Goal: Task Accomplishment & Management: Manage account settings

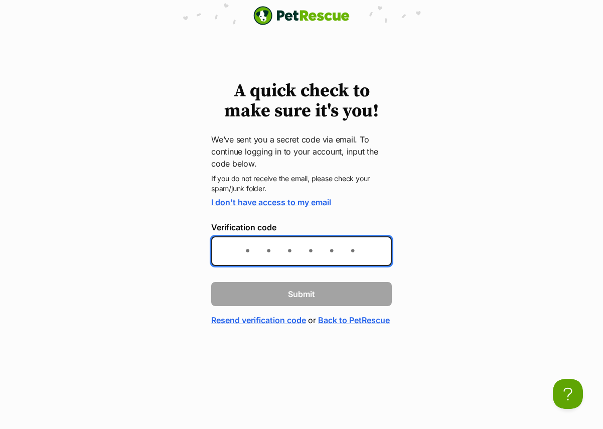
click at [280, 250] on input "Verification code" at bounding box center [301, 251] width 181 height 30
type input "ea076d"
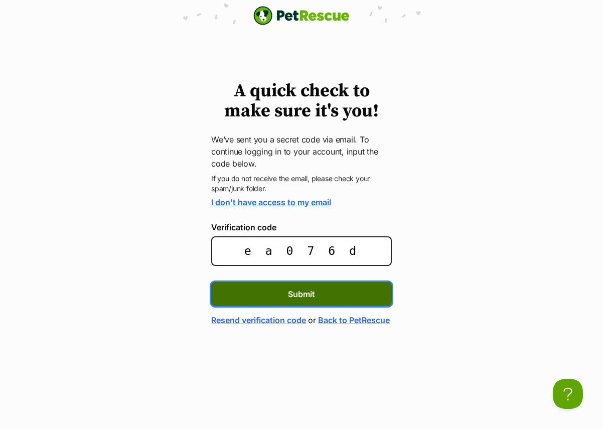
click at [323, 291] on button "Submit" at bounding box center [301, 294] width 181 height 24
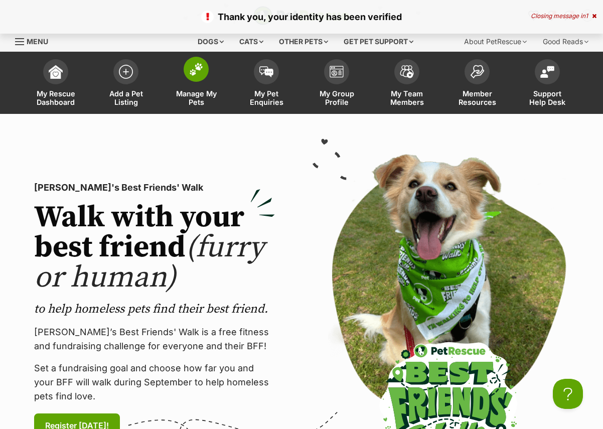
click at [196, 95] on span "Manage My Pets" at bounding box center [196, 97] width 45 height 17
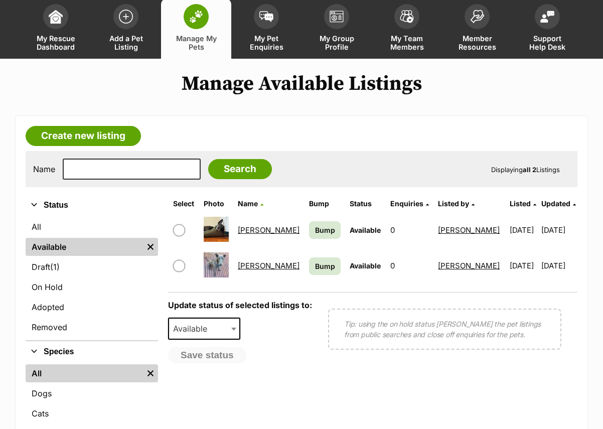
scroll to position [71, 0]
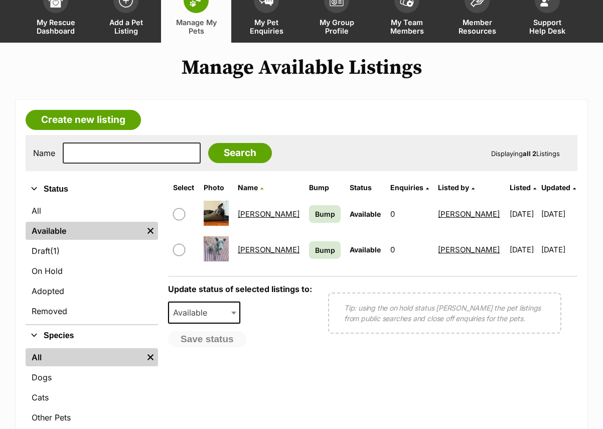
click at [251, 214] on link "[PERSON_NAME]" at bounding box center [269, 214] width 62 height 10
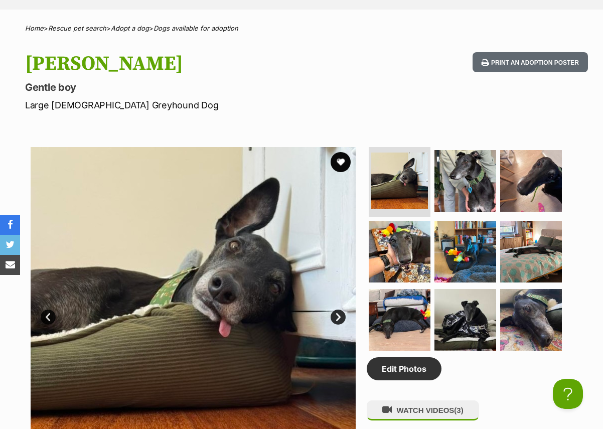
scroll to position [386, 0]
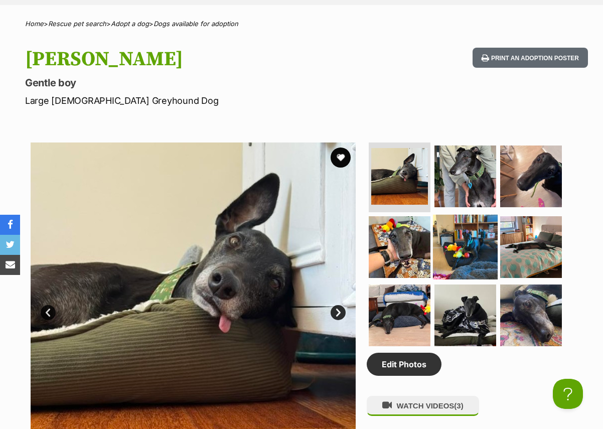
click at [465, 244] on img at bounding box center [465, 247] width 65 height 65
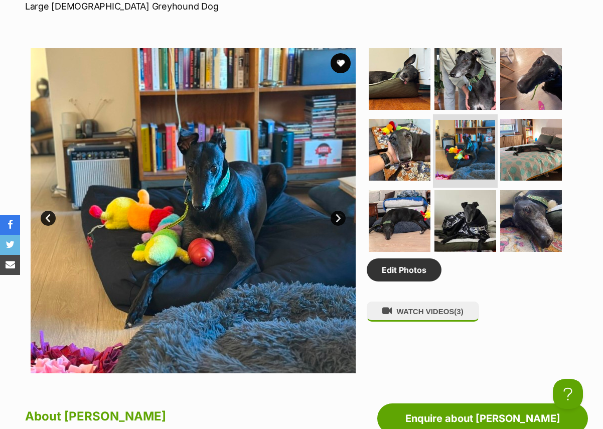
scroll to position [481, 0]
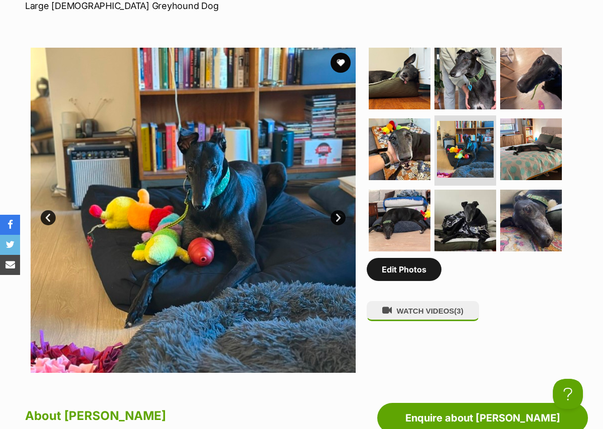
click at [412, 274] on link "Edit Photos" at bounding box center [404, 269] width 75 height 23
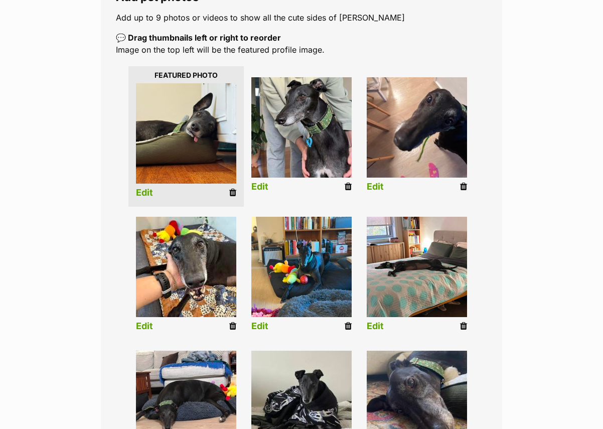
scroll to position [205, 0]
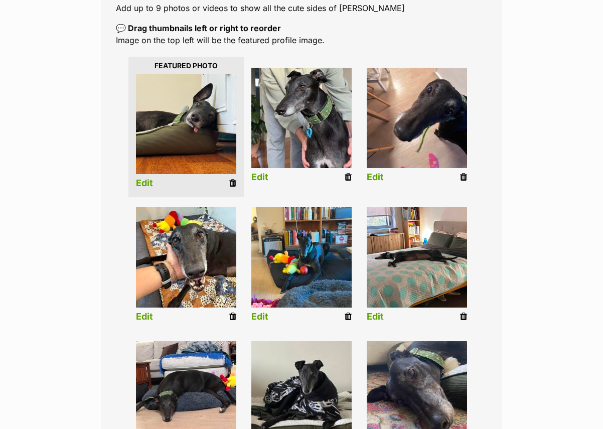
click at [464, 179] on icon at bounding box center [463, 177] width 7 height 9
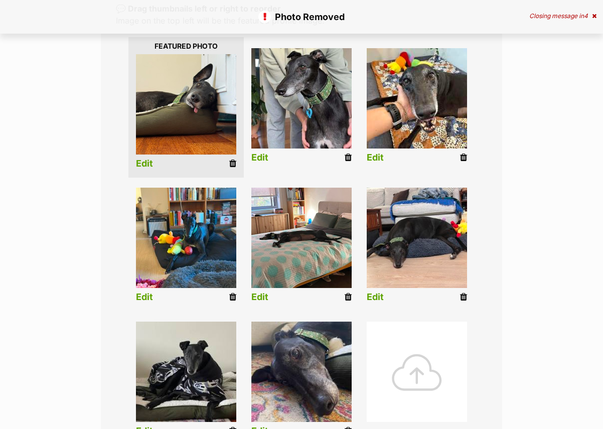
scroll to position [227, 0]
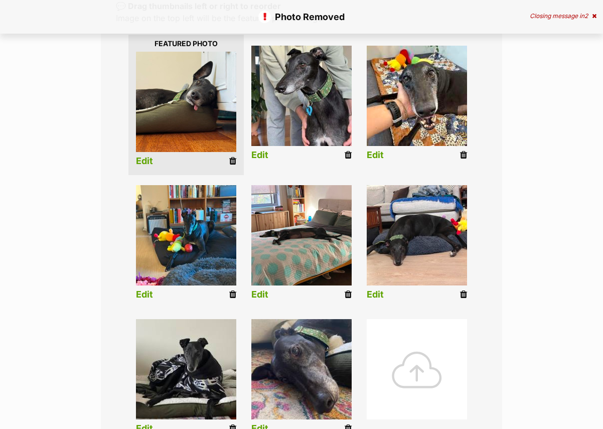
click at [347, 156] on icon at bounding box center [348, 155] width 7 height 9
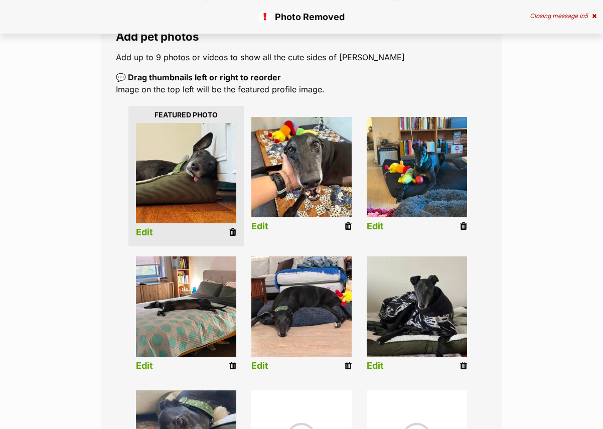
scroll to position [207, 0]
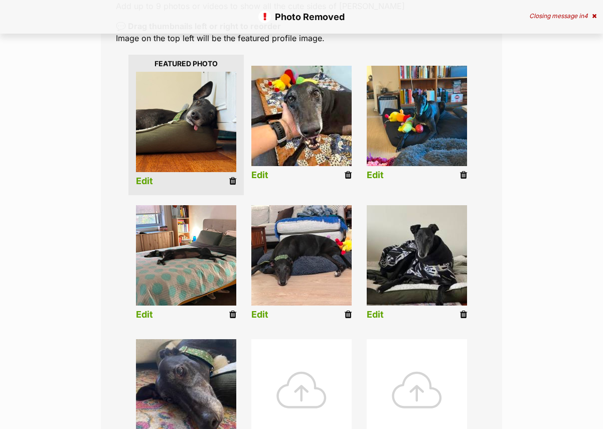
click at [350, 175] on icon at bounding box center [348, 175] width 7 height 9
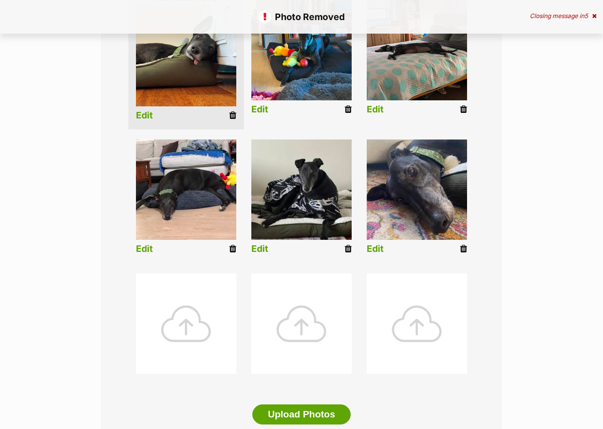
scroll to position [281, 0]
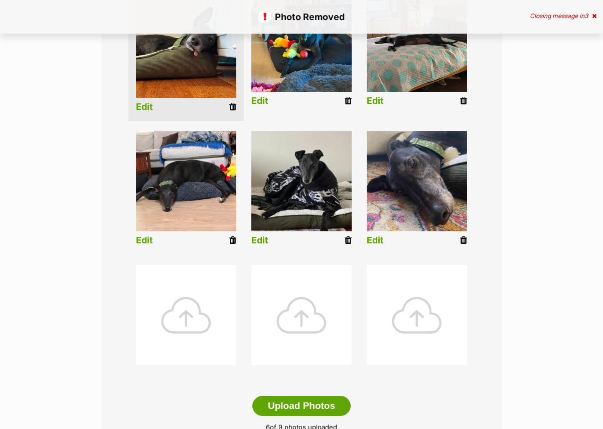
click at [465, 102] on icon at bounding box center [463, 100] width 7 height 9
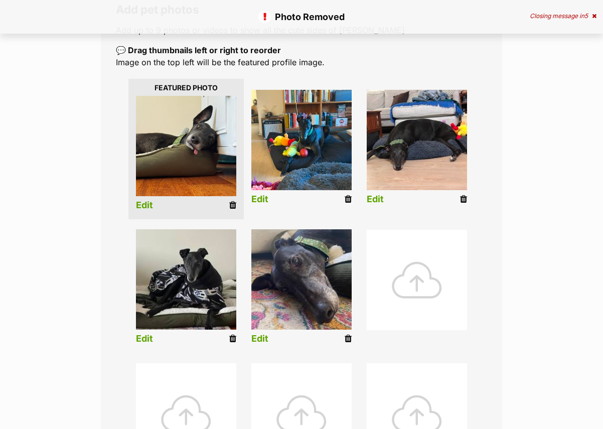
scroll to position [222, 0]
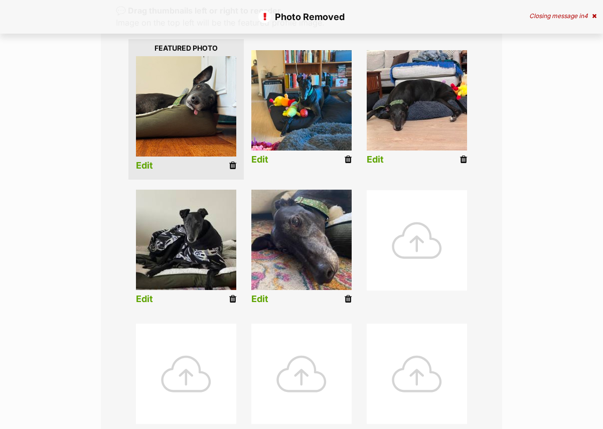
click at [348, 301] on icon at bounding box center [348, 299] width 7 height 9
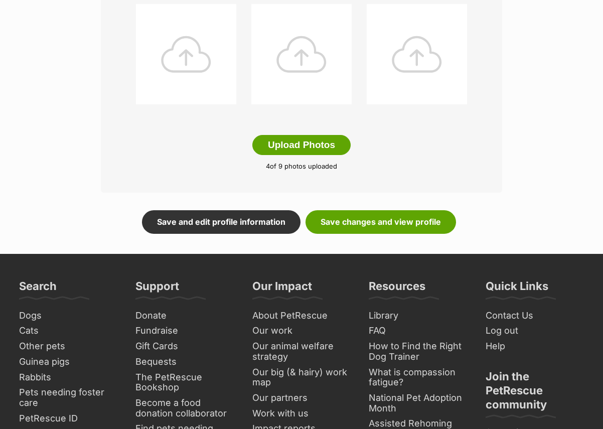
scroll to position [543, 0]
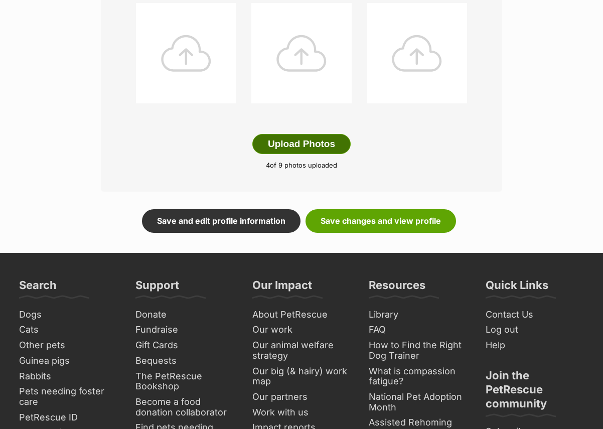
click at [320, 147] on button "Upload Photos" at bounding box center [301, 144] width 98 height 20
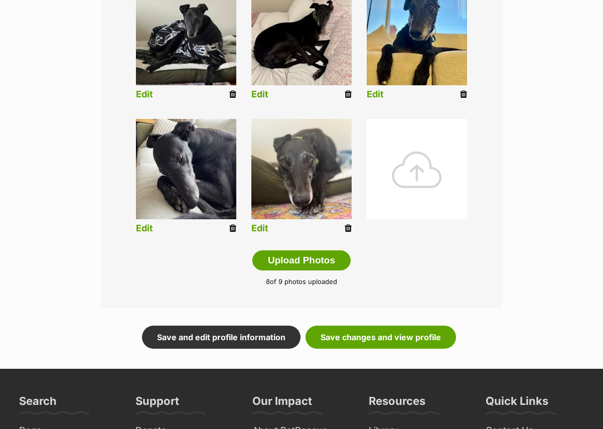
scroll to position [342, 0]
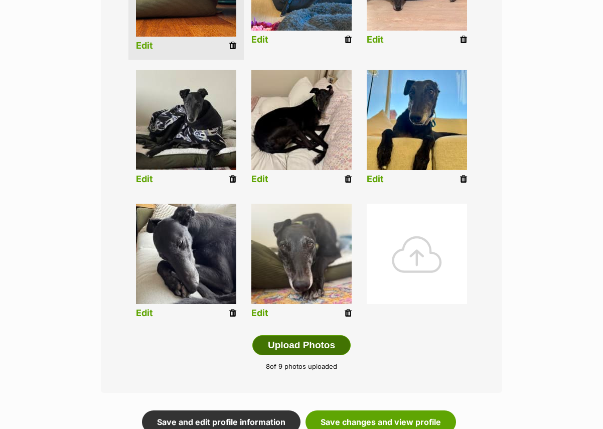
click at [311, 345] on button "Upload Photos" at bounding box center [301, 345] width 98 height 20
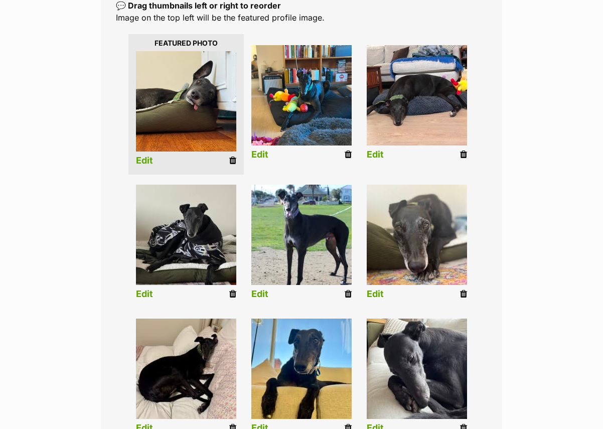
scroll to position [227, 0]
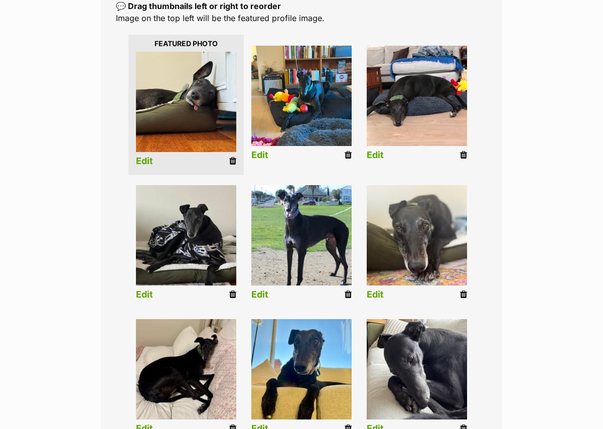
click at [412, 113] on img at bounding box center [417, 96] width 100 height 100
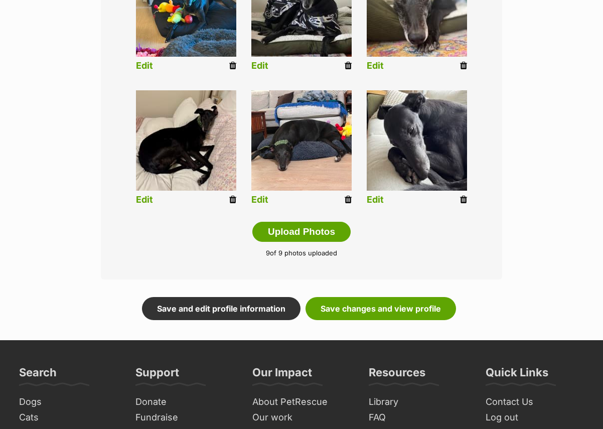
scroll to position [462, 0]
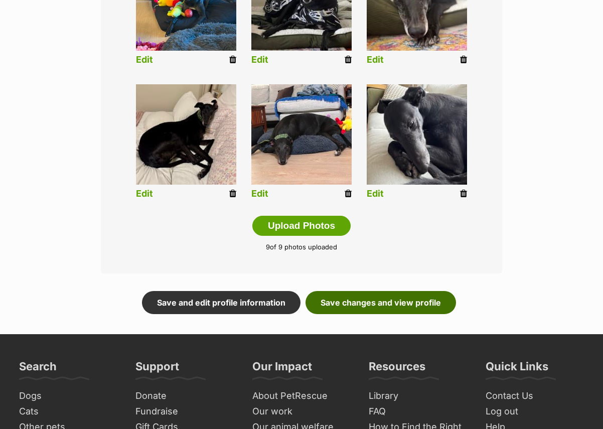
click at [366, 303] on link "Save changes and view profile" at bounding box center [381, 302] width 151 height 23
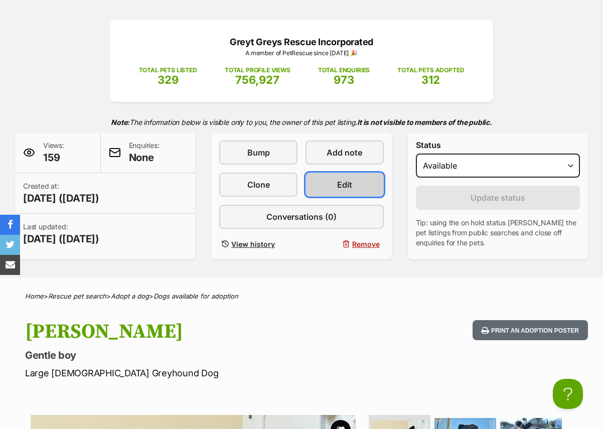
click at [339, 186] on span "Edit" at bounding box center [344, 185] width 15 height 12
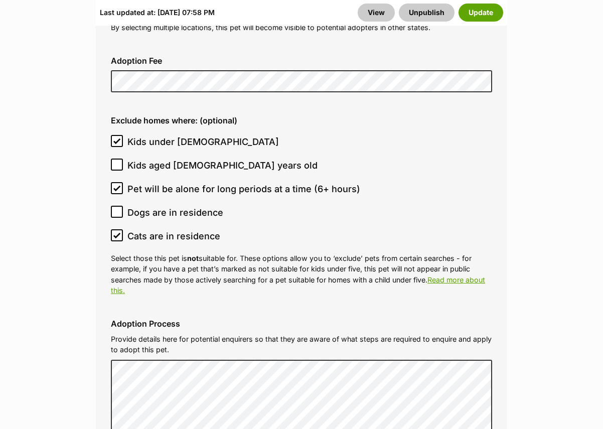
scroll to position [2920, 0]
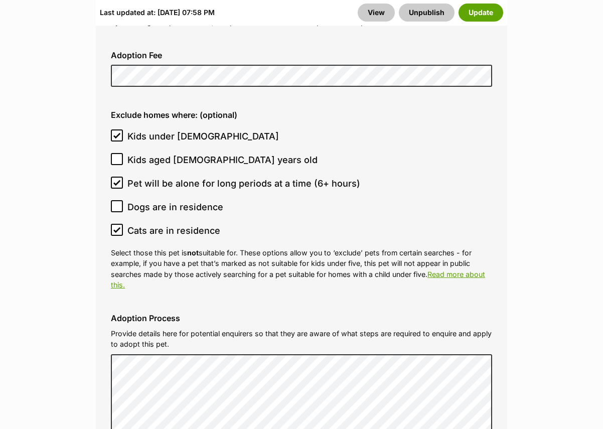
click at [188, 200] on span "Dogs are in residence" at bounding box center [175, 207] width 96 height 14
click at [123, 200] on input "Dogs are in residence" at bounding box center [117, 206] width 12 height 12
checkbox input "true"
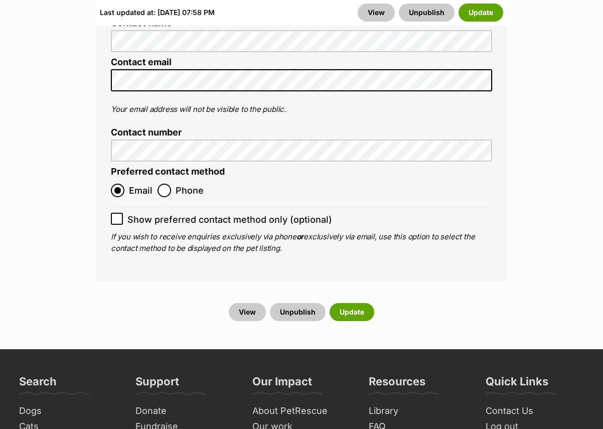
scroll to position [4355, 0]
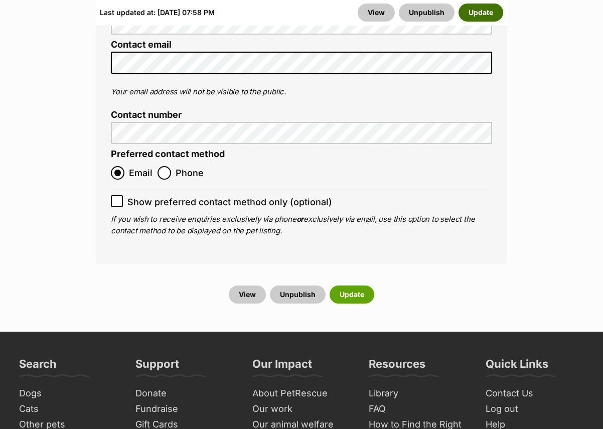
click at [478, 12] on button "Update" at bounding box center [481, 13] width 45 height 18
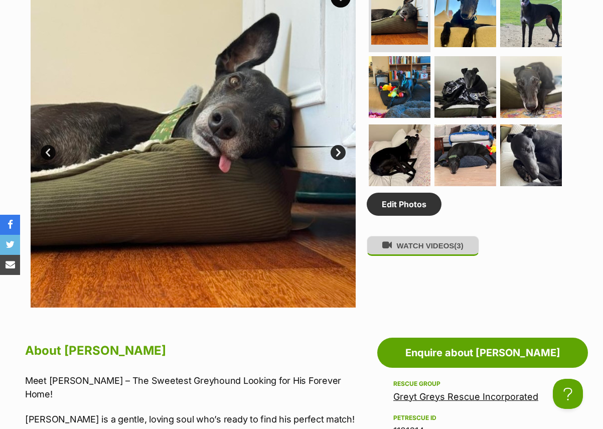
click at [451, 255] on button "WATCH VIDEOS (3)" at bounding box center [423, 246] width 112 height 20
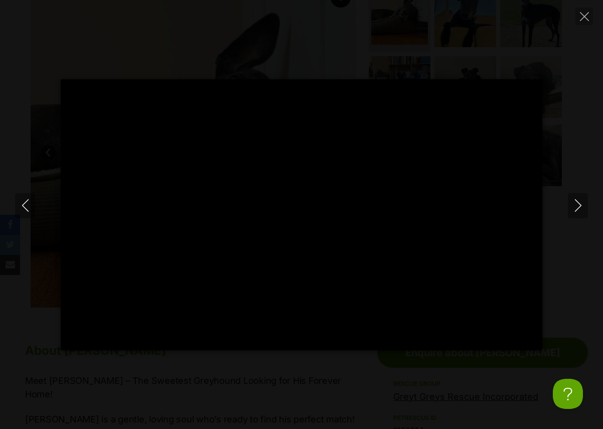
click at [559, 92] on div "Pause Play % buffered 00:00 -00:10 Unmute Mute Disable captions Enable captions…" at bounding box center [301, 214] width 603 height 271
type input "22.36"
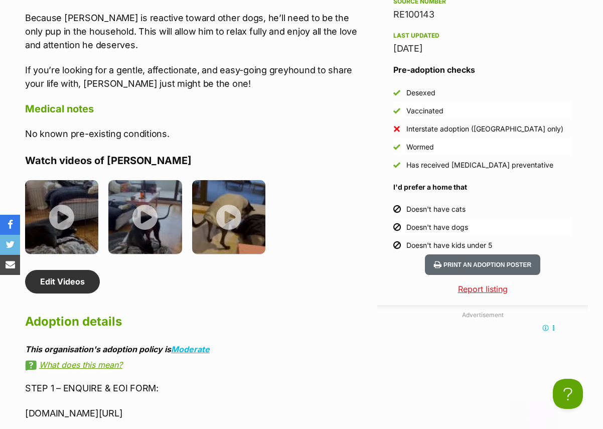
scroll to position [1180, 0]
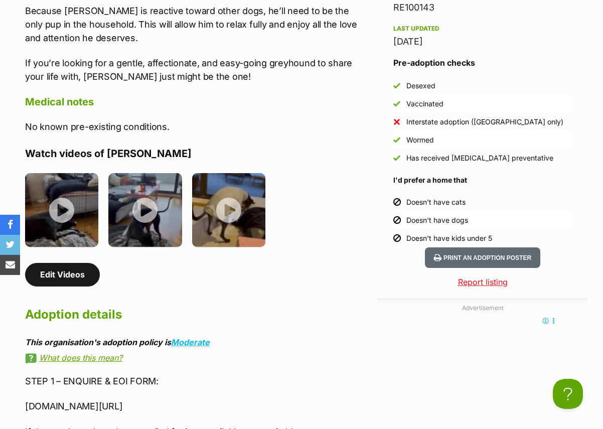
click at [90, 263] on link "Edit Videos" at bounding box center [62, 274] width 75 height 23
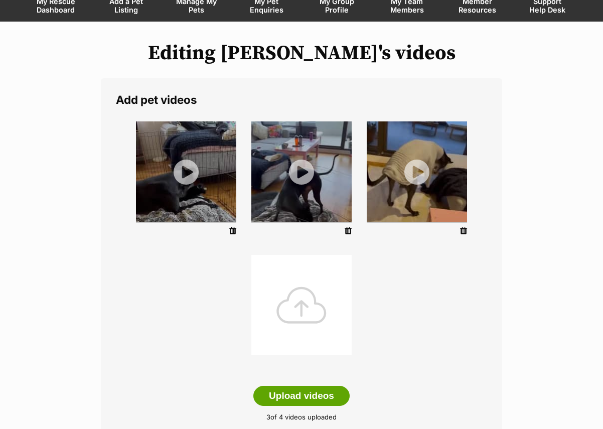
scroll to position [110, 0]
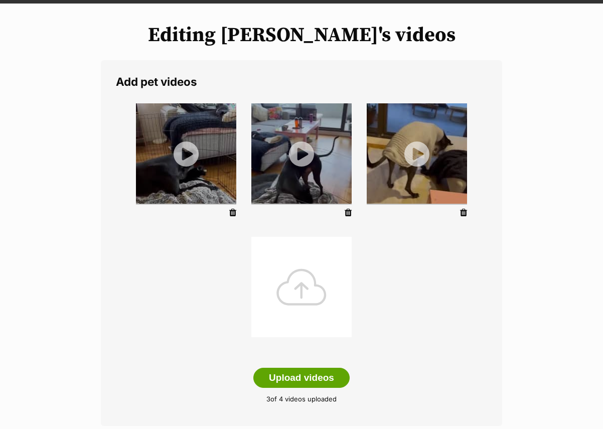
click at [232, 216] on icon at bounding box center [232, 212] width 7 height 9
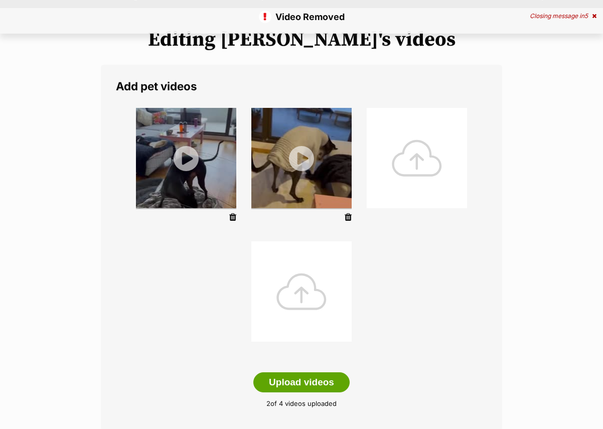
scroll to position [115, 0]
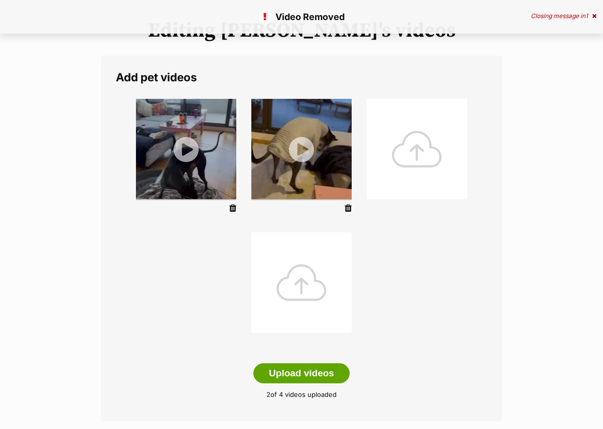
click at [231, 209] on icon at bounding box center [232, 208] width 7 height 9
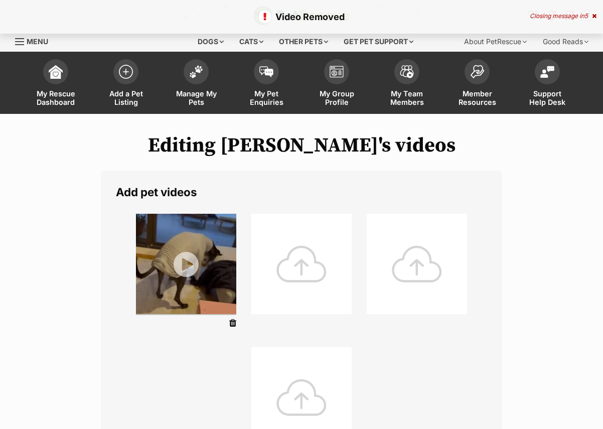
scroll to position [107, 0]
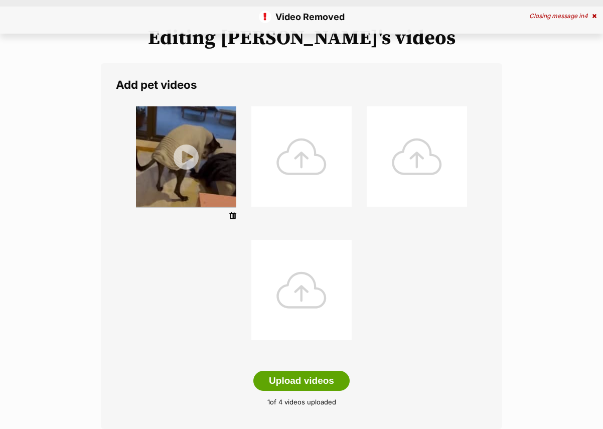
click at [232, 215] on icon at bounding box center [232, 215] width 7 height 9
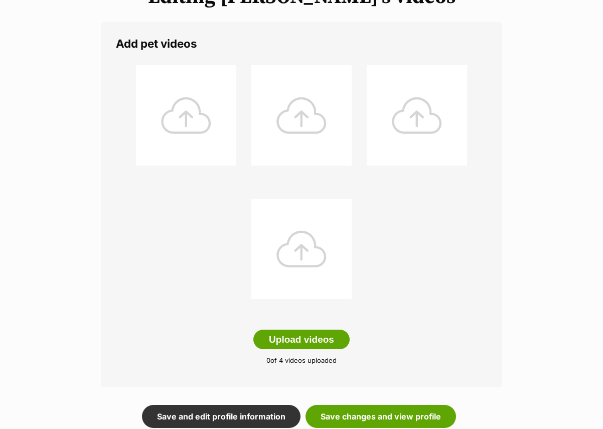
scroll to position [228, 0]
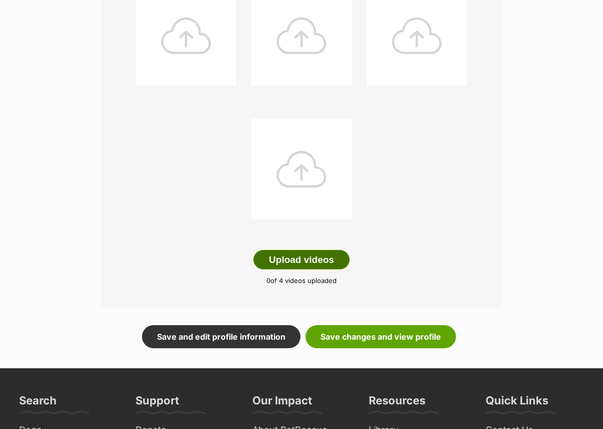
click at [282, 266] on button "Upload videos" at bounding box center [301, 260] width 96 height 20
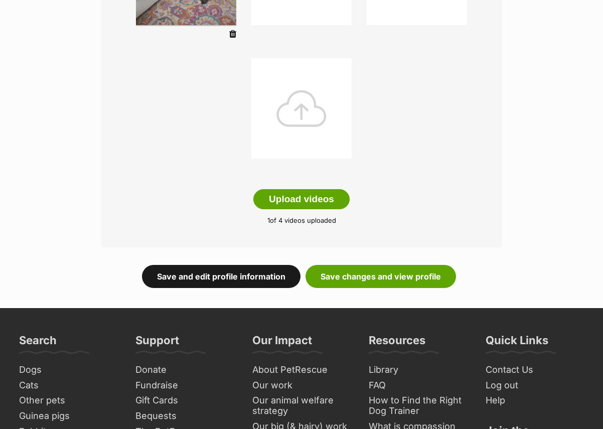
scroll to position [336, 0]
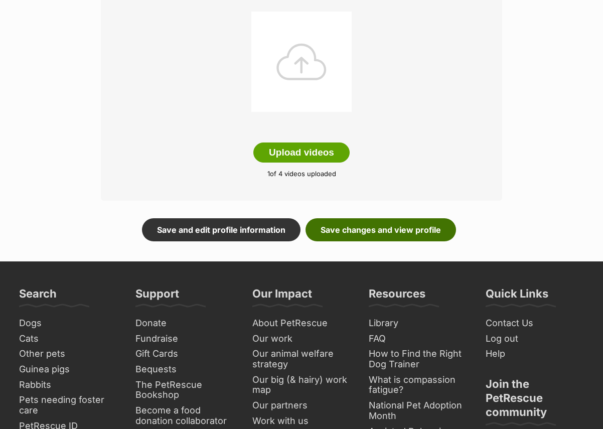
click at [365, 231] on link "Save changes and view profile" at bounding box center [381, 229] width 151 height 23
